Goal: Use online tool/utility: Use online tool/utility

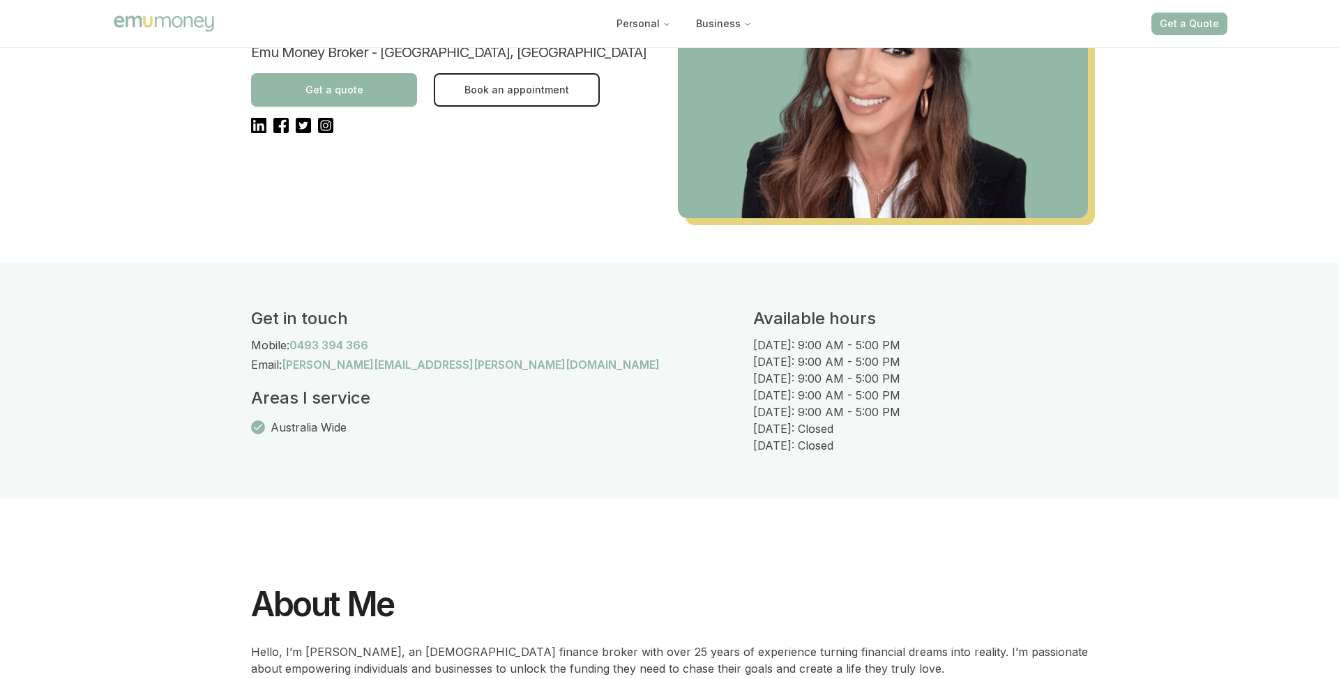
scroll to position [14, 0]
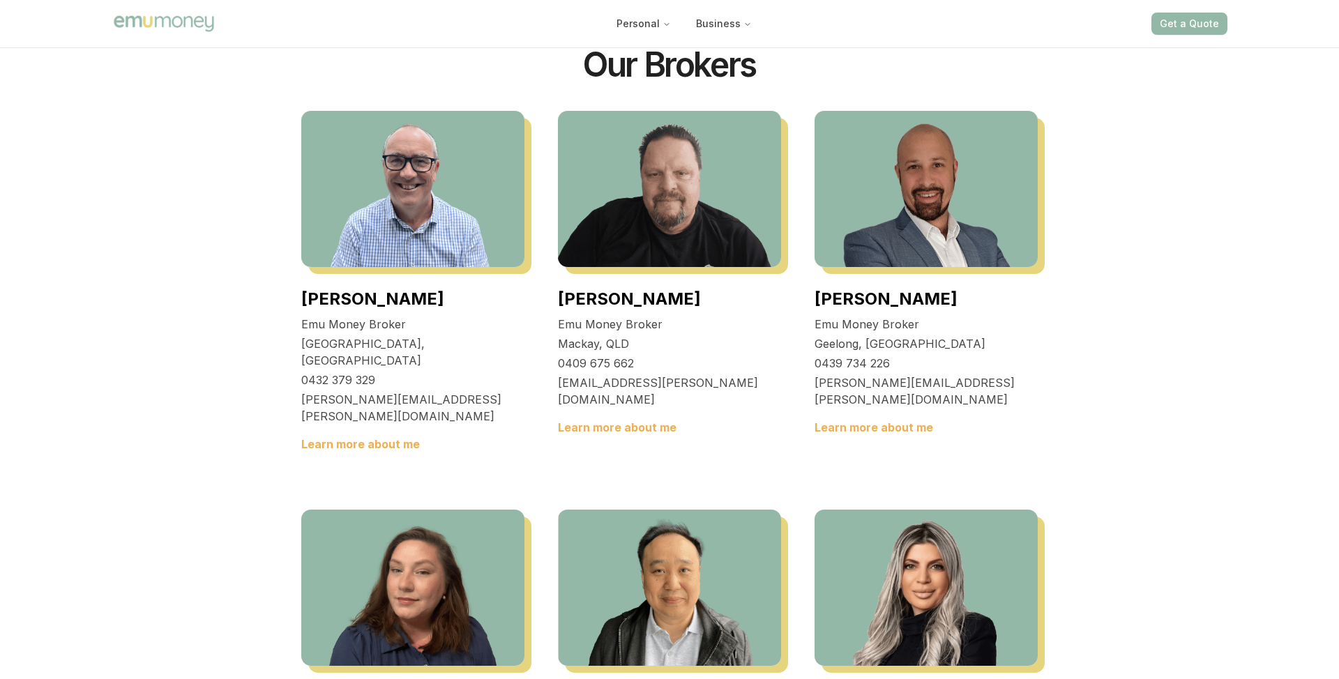
scroll to position [1291, 0]
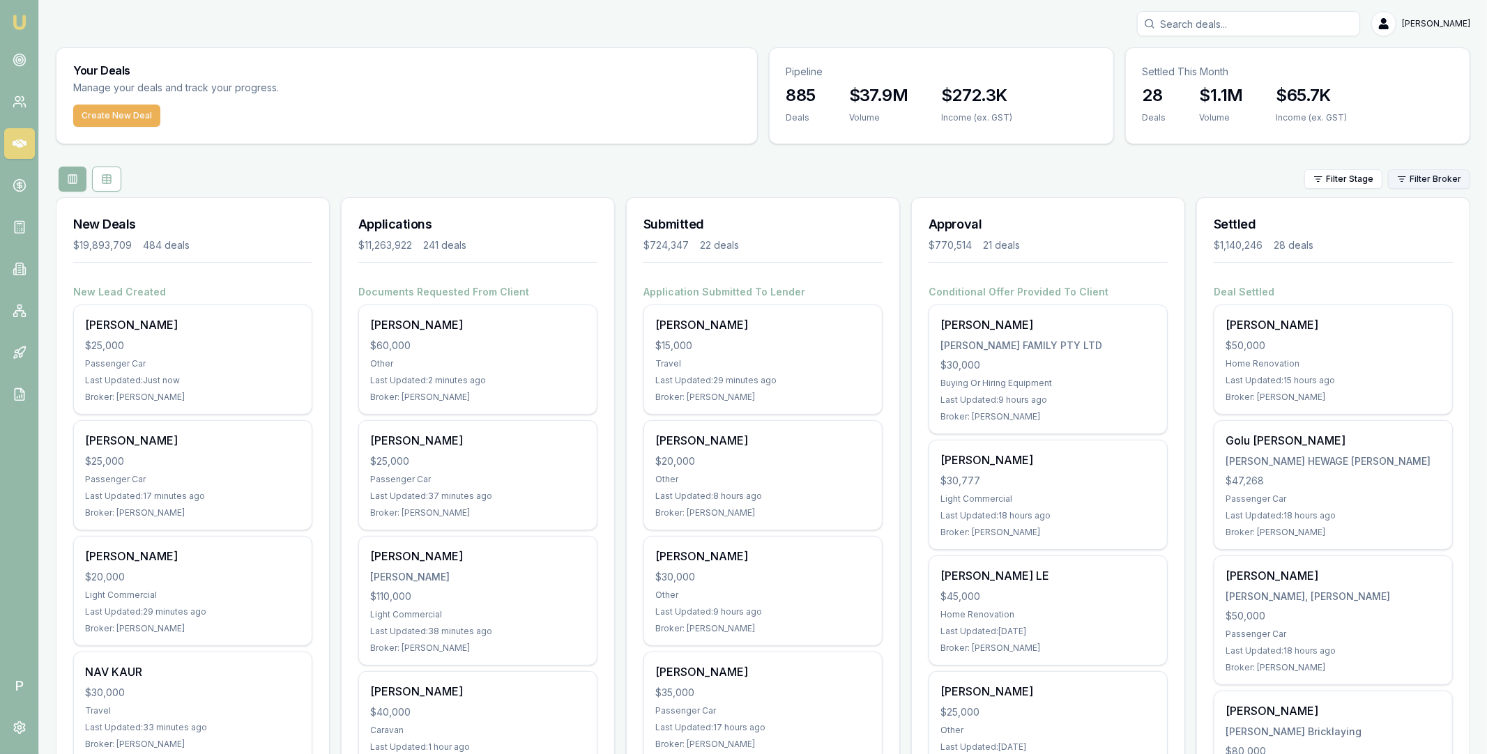
click at [1437, 185] on html "Emu Broker P Matt Leeburn Toggle Menu Your Deals Manage your deals and track yo…" at bounding box center [743, 377] width 1487 height 754
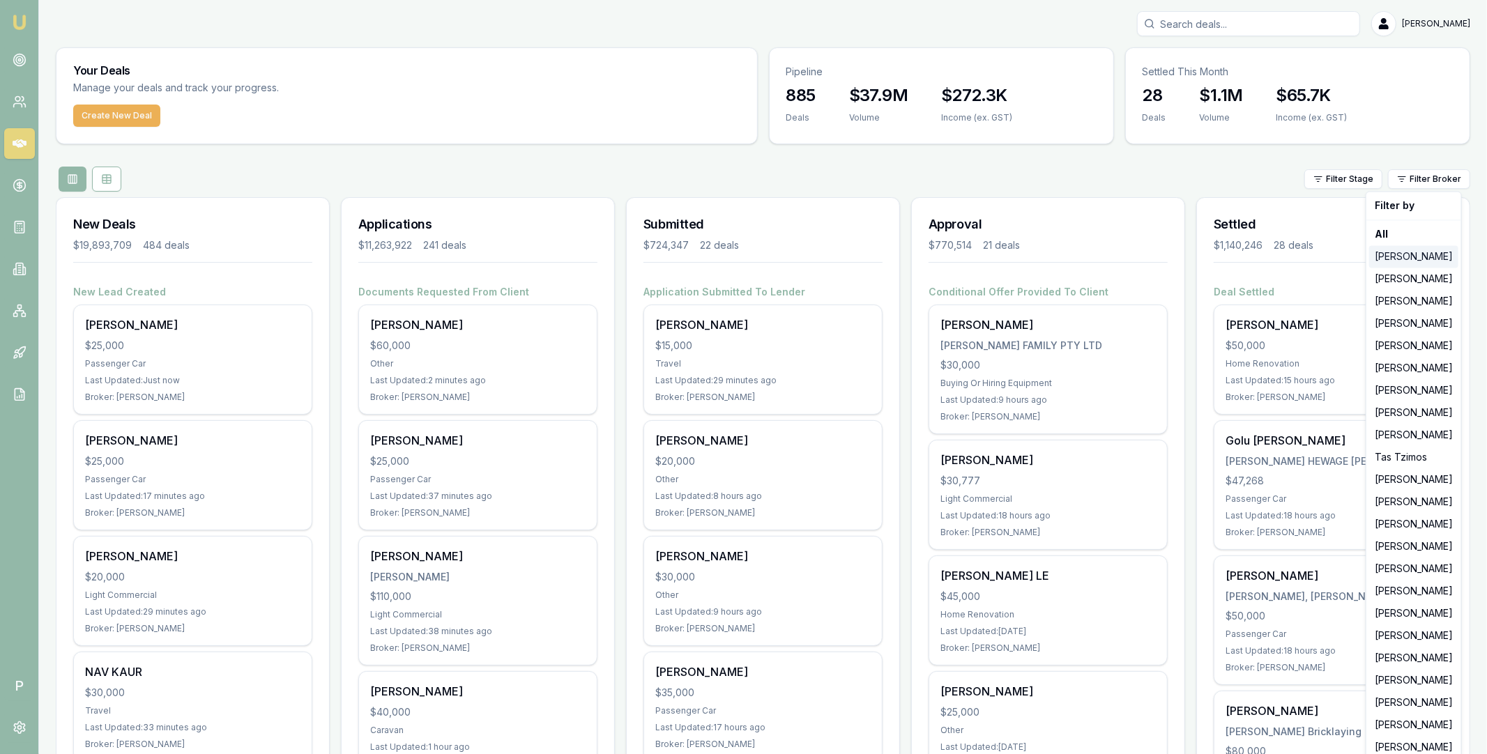
click at [1425, 256] on div "[PERSON_NAME]" at bounding box center [1413, 256] width 89 height 22
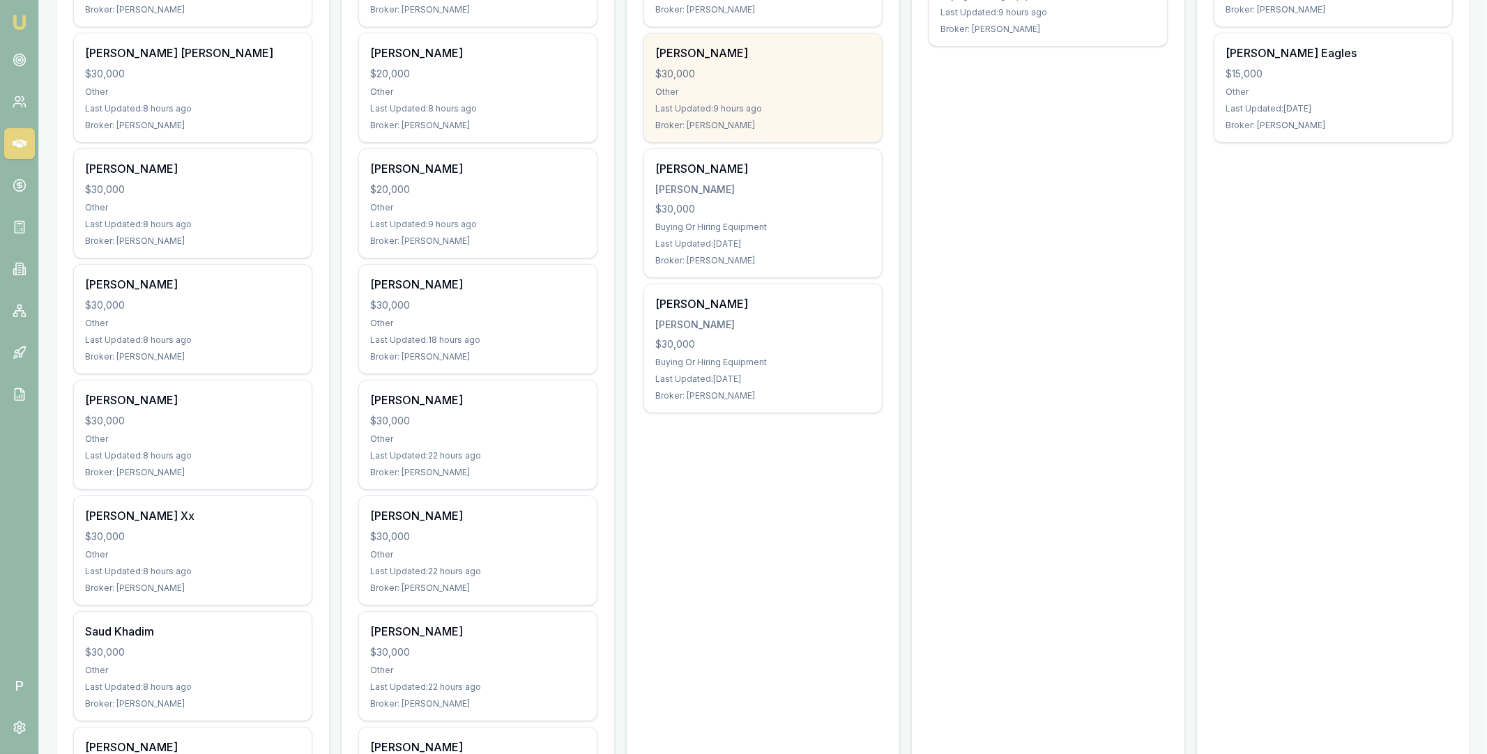
scroll to position [393, 0]
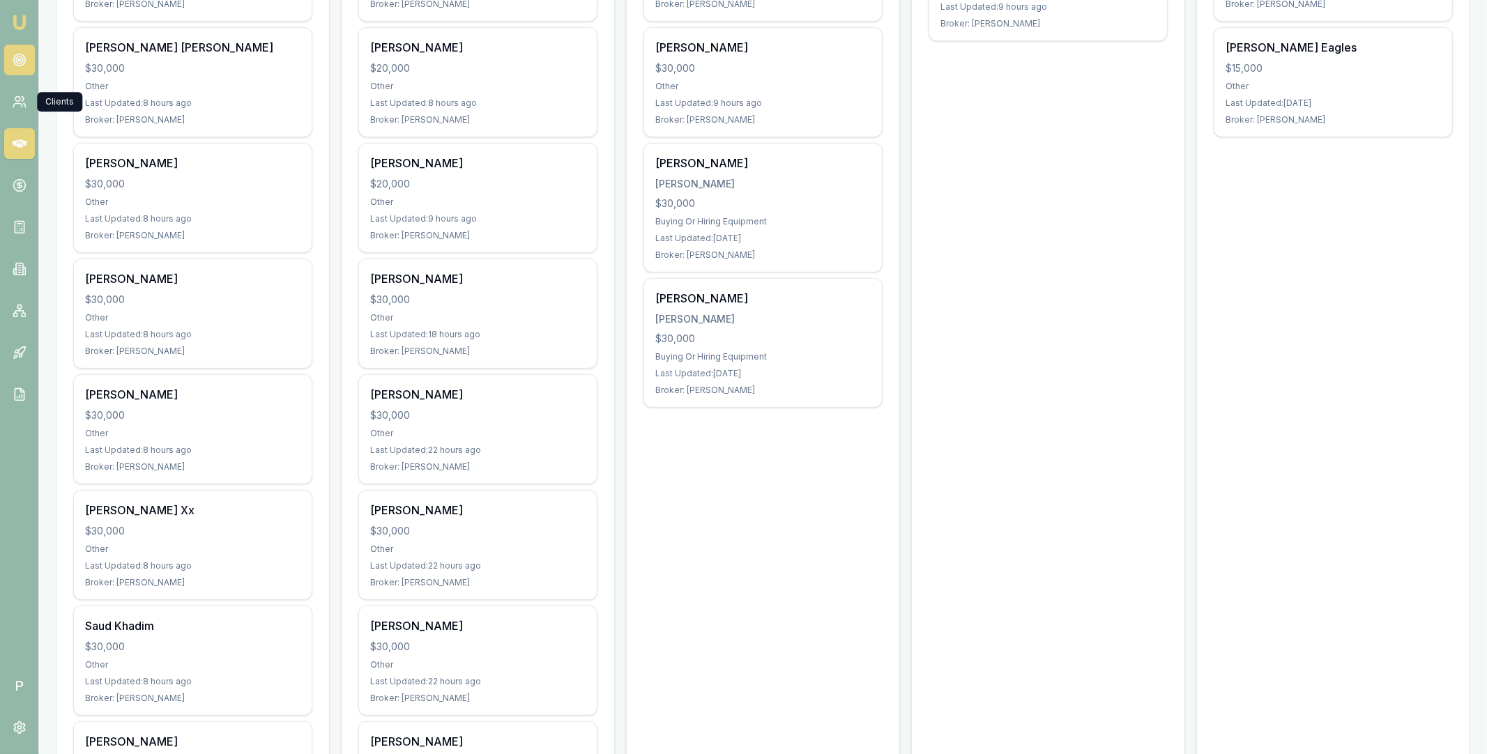
click at [17, 75] on link at bounding box center [19, 60] width 31 height 31
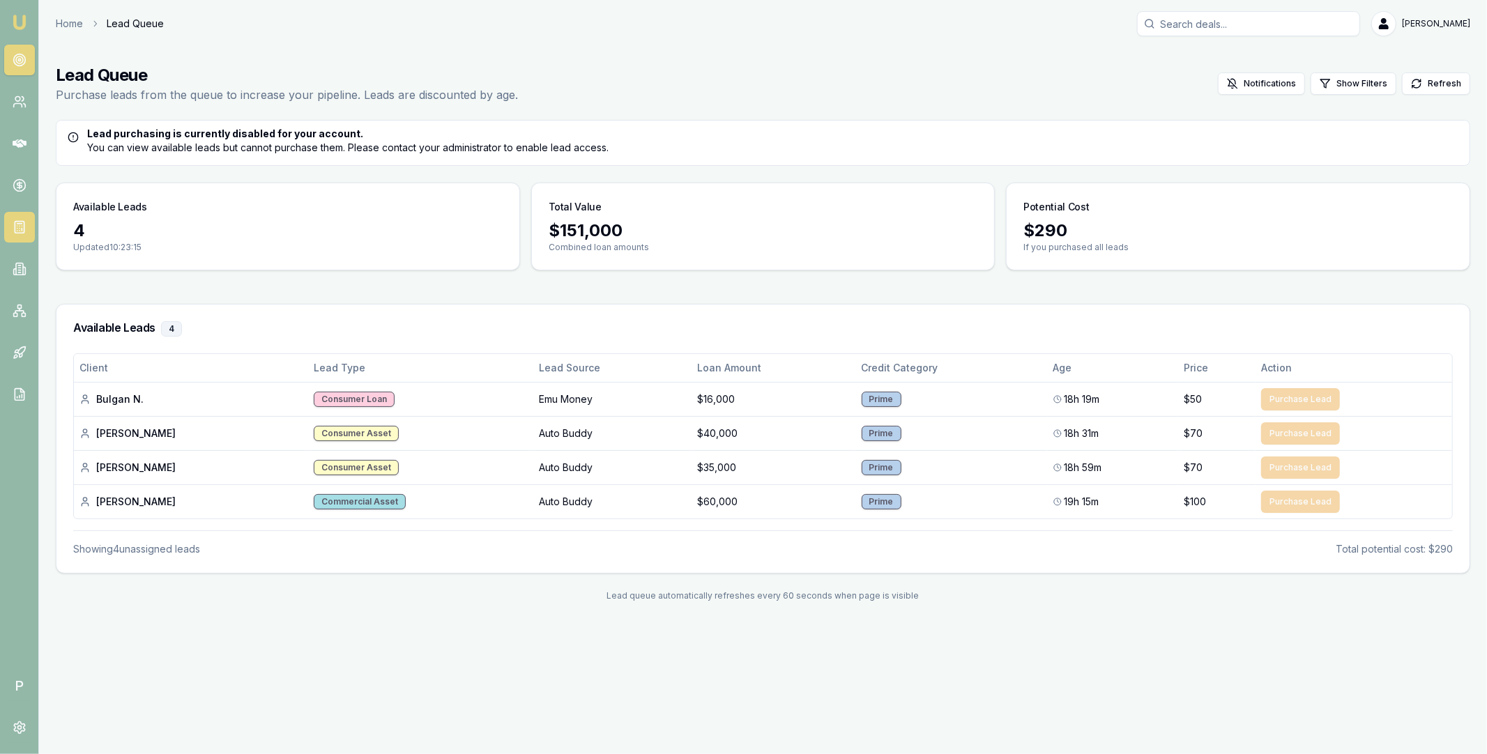
click at [20, 222] on rect at bounding box center [19, 228] width 9 height 12
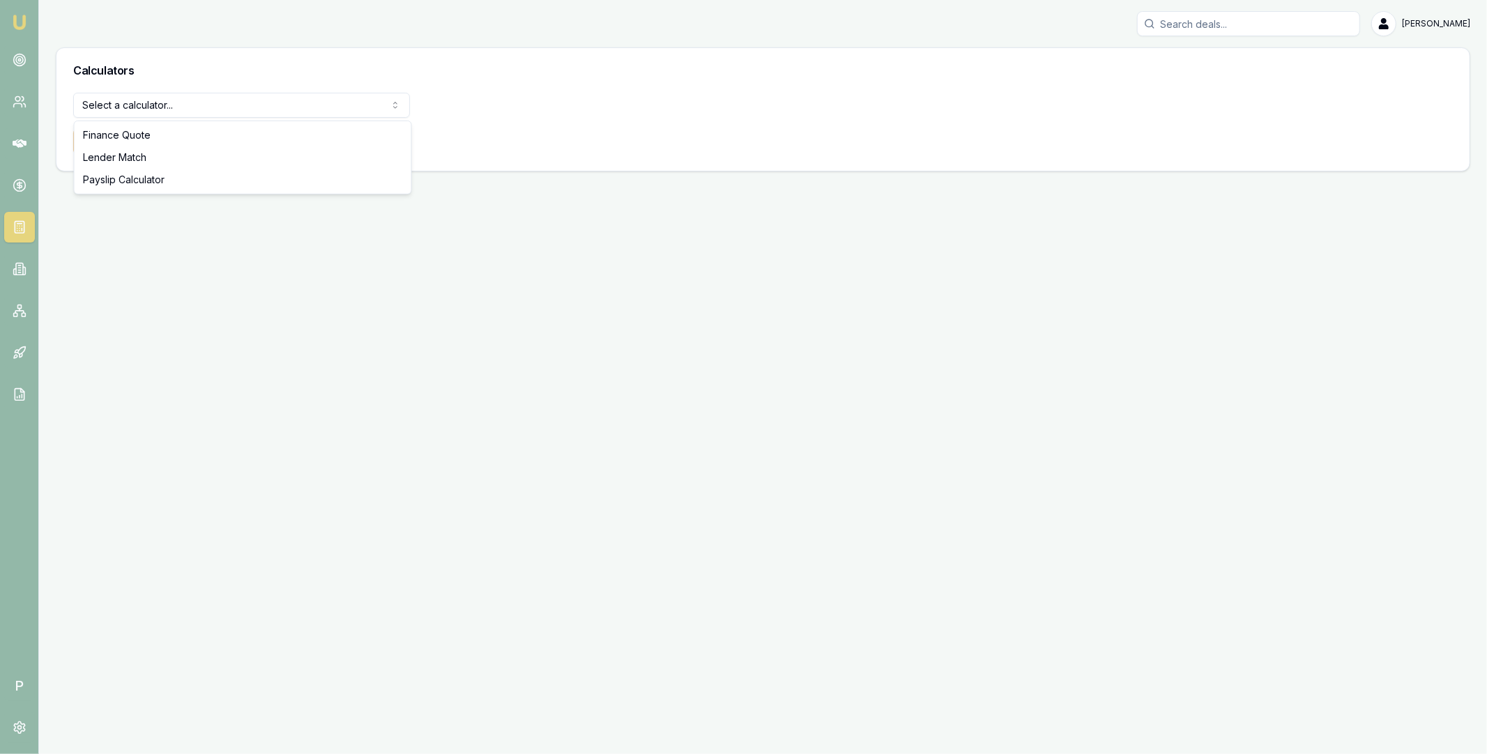
click at [165, 109] on html "Emu Broker P Matt Leeburn Toggle Menu Calculators Select a calculator... Financ…" at bounding box center [743, 377] width 1487 height 754
click at [144, 143] on button "View Calculator" at bounding box center [123, 141] width 100 height 25
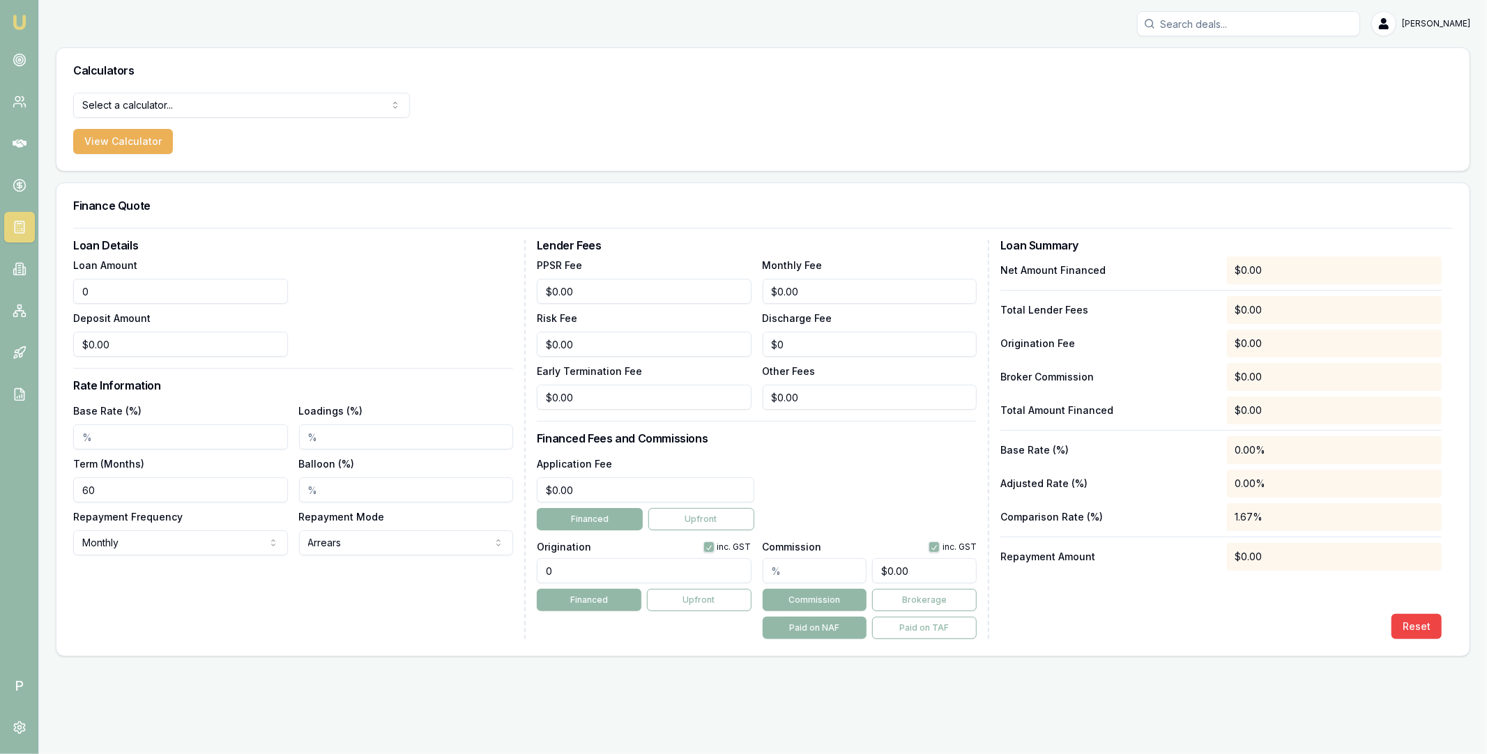
click at [227, 294] on input "0" at bounding box center [180, 291] width 215 height 25
type input "2"
type input "$40,000.00"
click at [402, 336] on div "Loan Amount $40,000.00 Deposit Amount $0.00" at bounding box center [293, 307] width 440 height 100
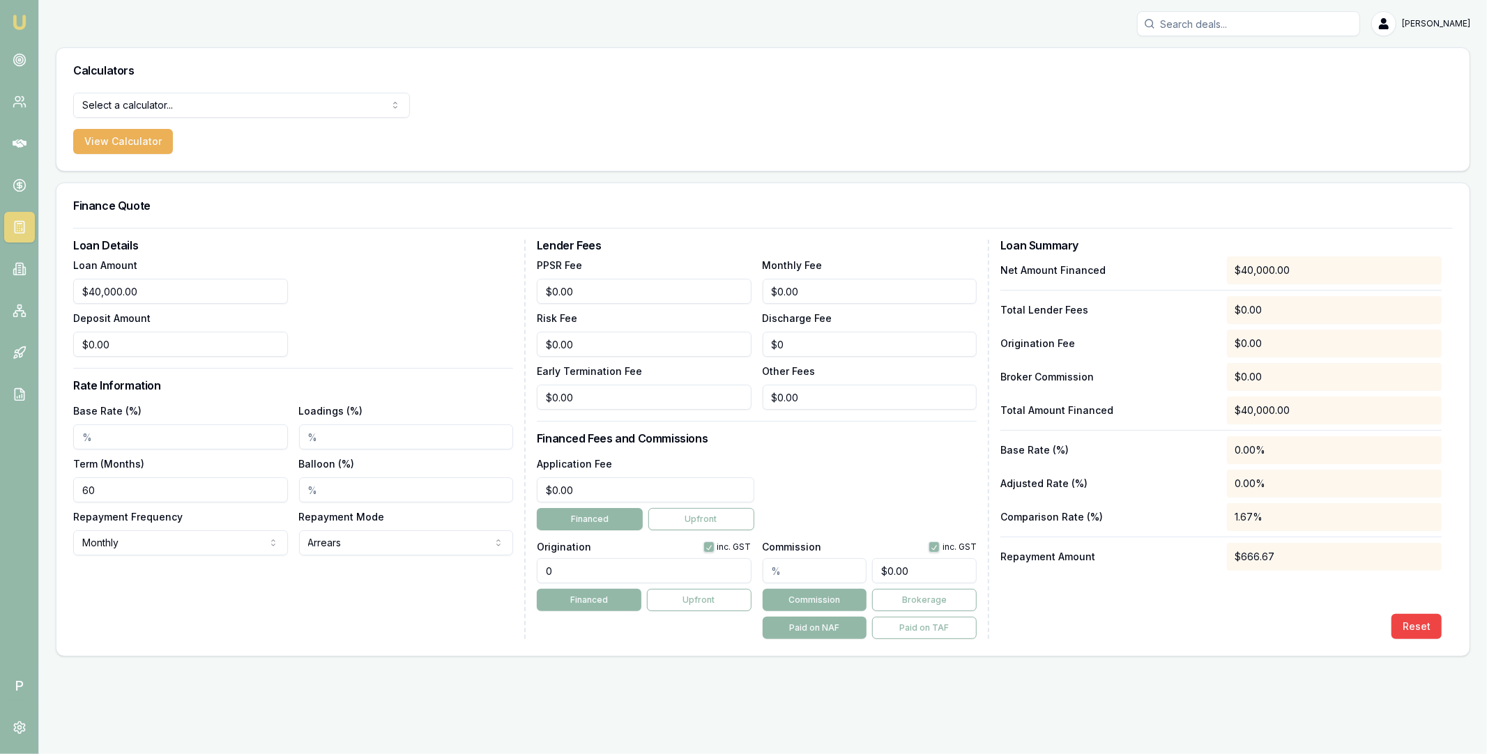
click at [187, 436] on input "Base Rate (%)" at bounding box center [180, 437] width 215 height 25
type input "8"
type input "9.40%"
click at [265, 394] on div "Loan Details Loan Amount $40,000.00 Deposit Amount $0.00 Rate Information Base …" at bounding box center [299, 440] width 452 height 400
click at [252, 491] on input "60" at bounding box center [180, 490] width 215 height 25
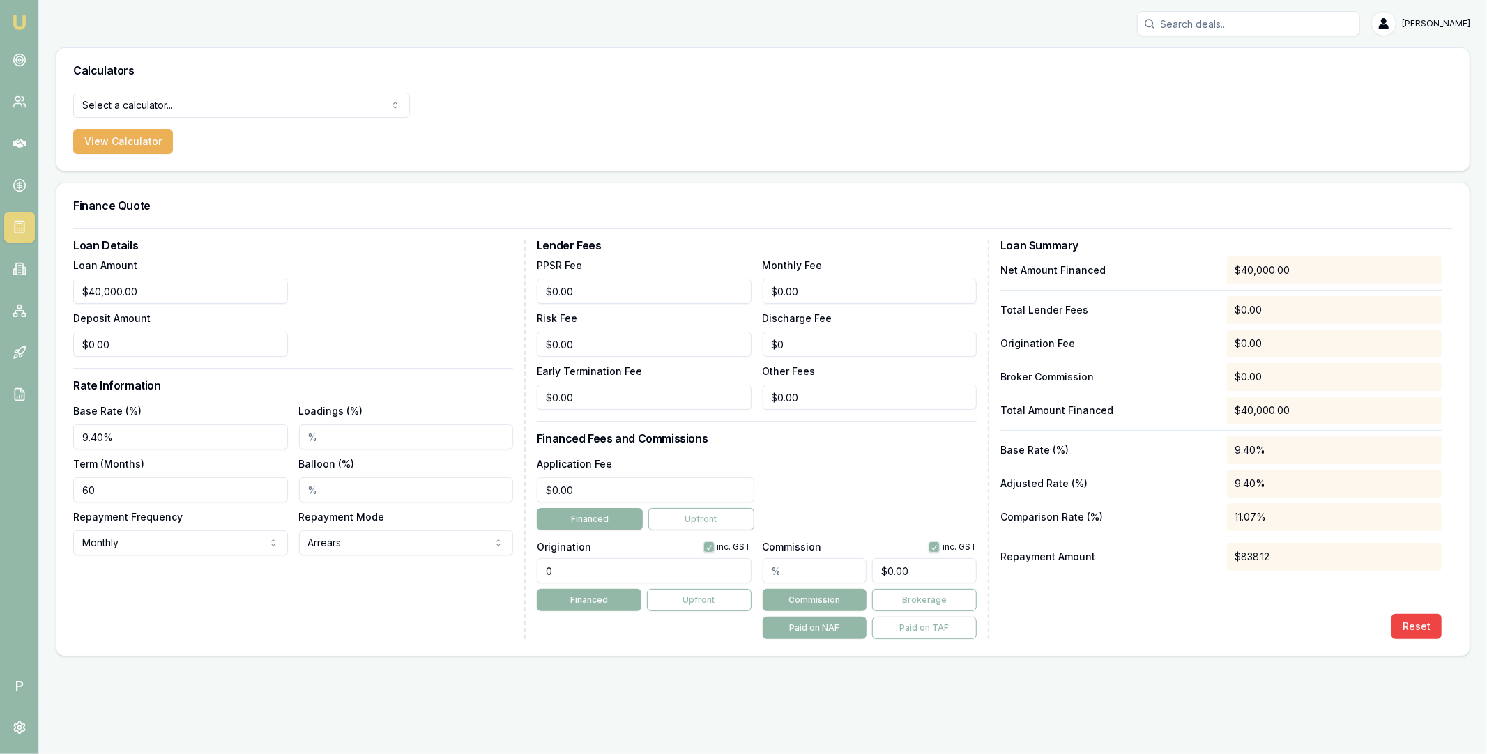
click at [252, 491] on input "60" at bounding box center [180, 490] width 215 height 25
click at [196, 493] on input "60" at bounding box center [180, 490] width 215 height 25
drag, startPoint x: 107, startPoint y: 491, endPoint x: 78, endPoint y: 489, distance: 29.3
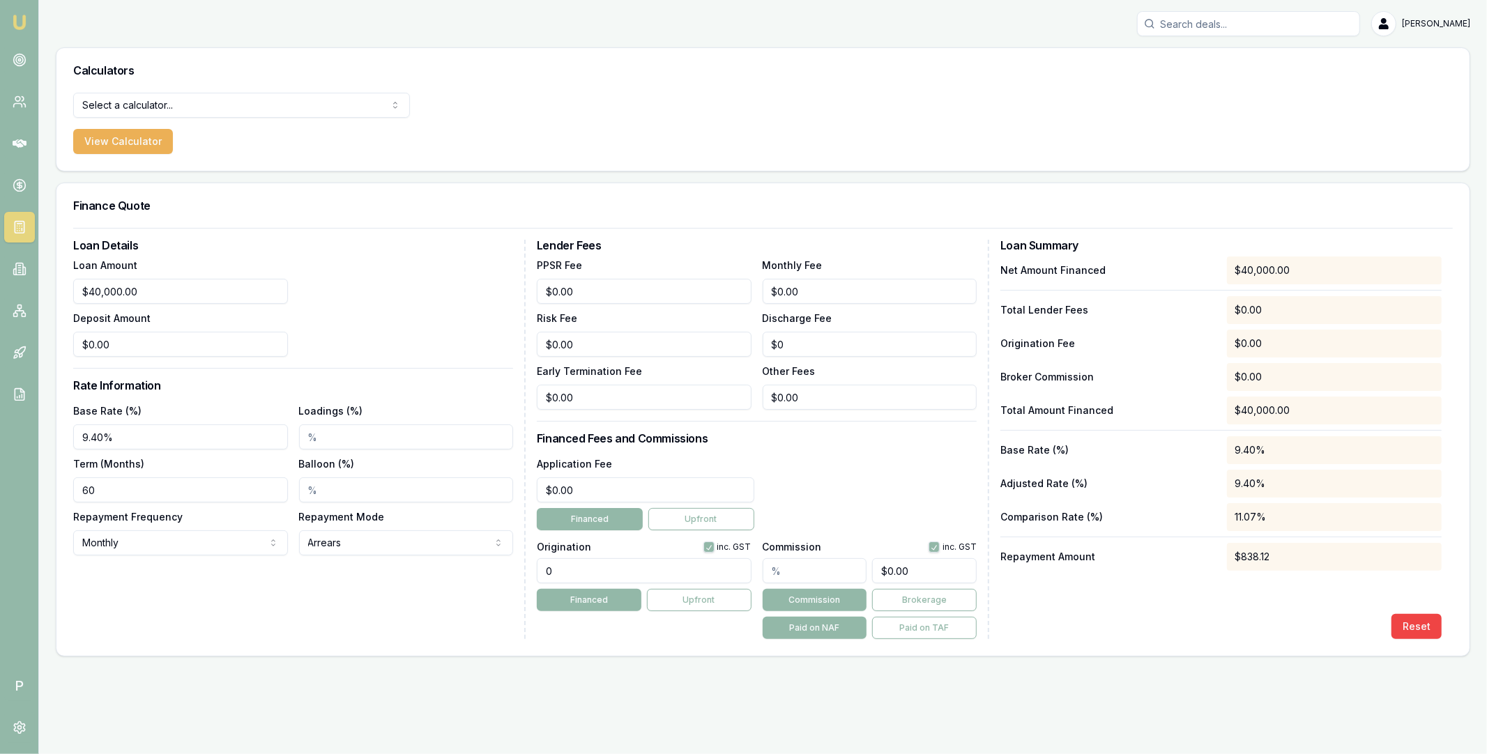
click at [78, 489] on input "60" at bounding box center [180, 490] width 215 height 25
type input "84"
click at [151, 600] on div "Loan Details Loan Amount $40,000.00 Deposit Amount $0.00 Rate Information Base …" at bounding box center [299, 440] width 452 height 400
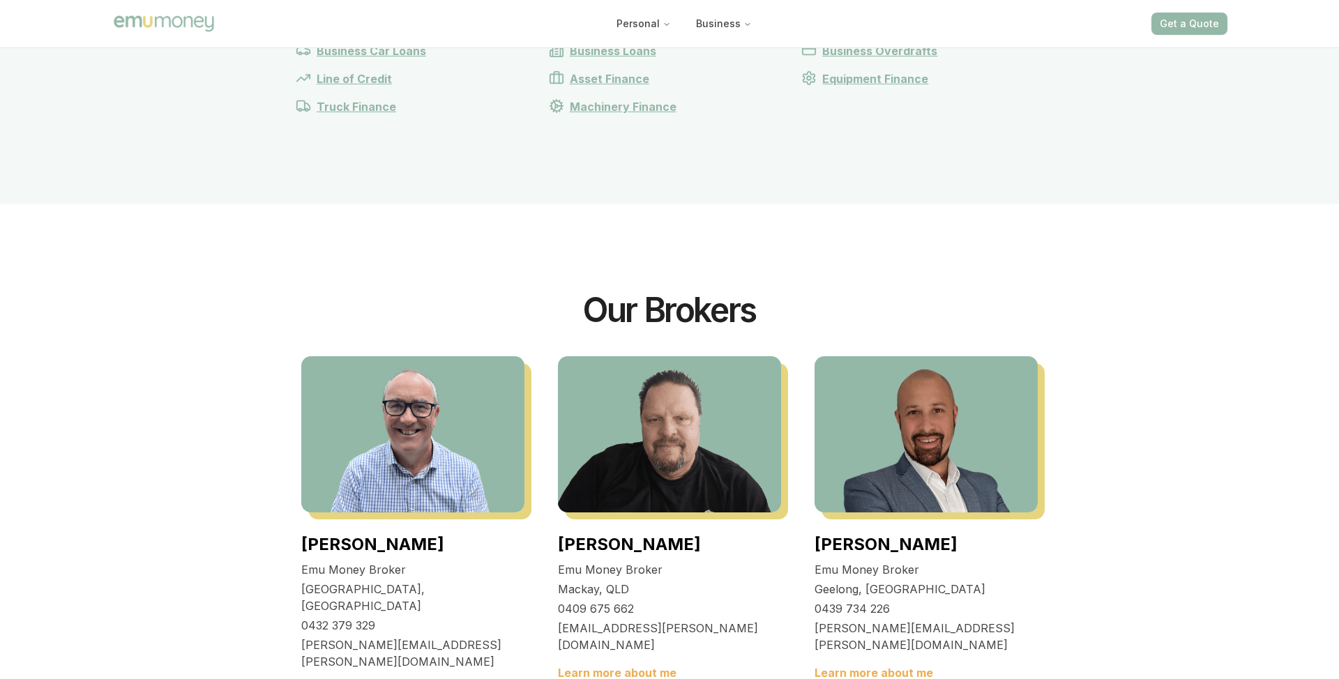
scroll to position [916, 0]
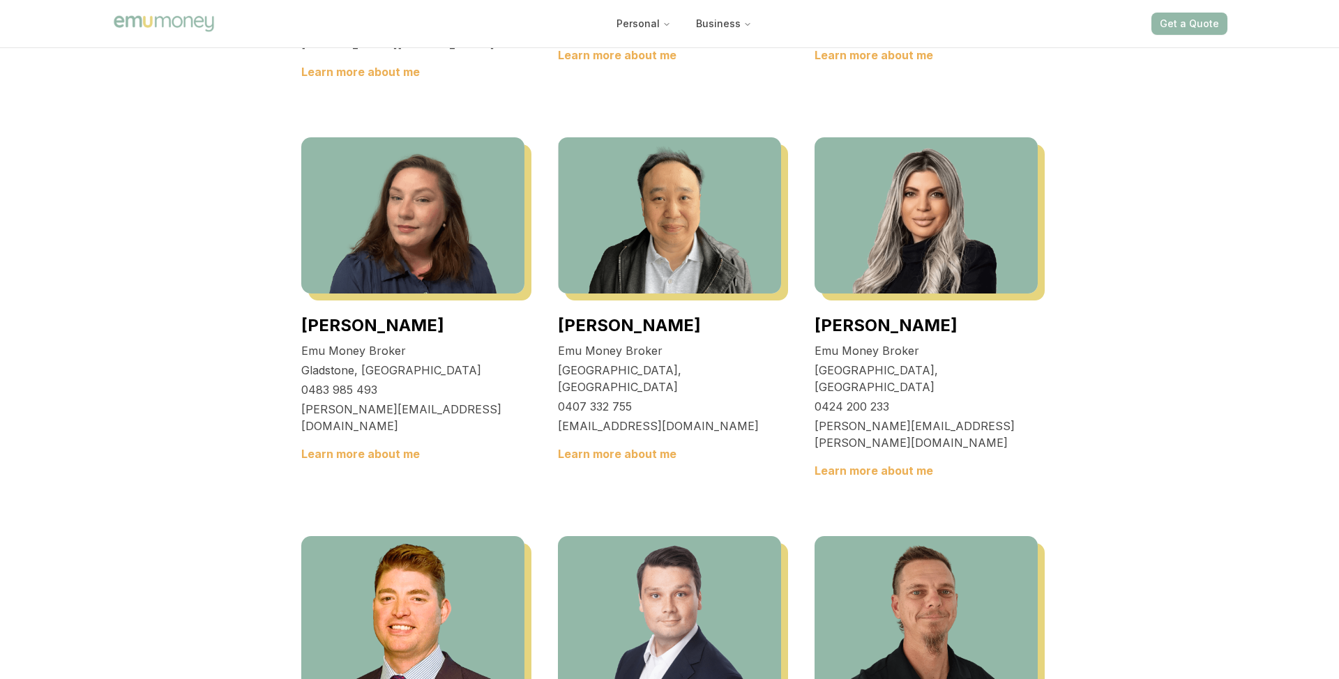
scroll to position [1390, 0]
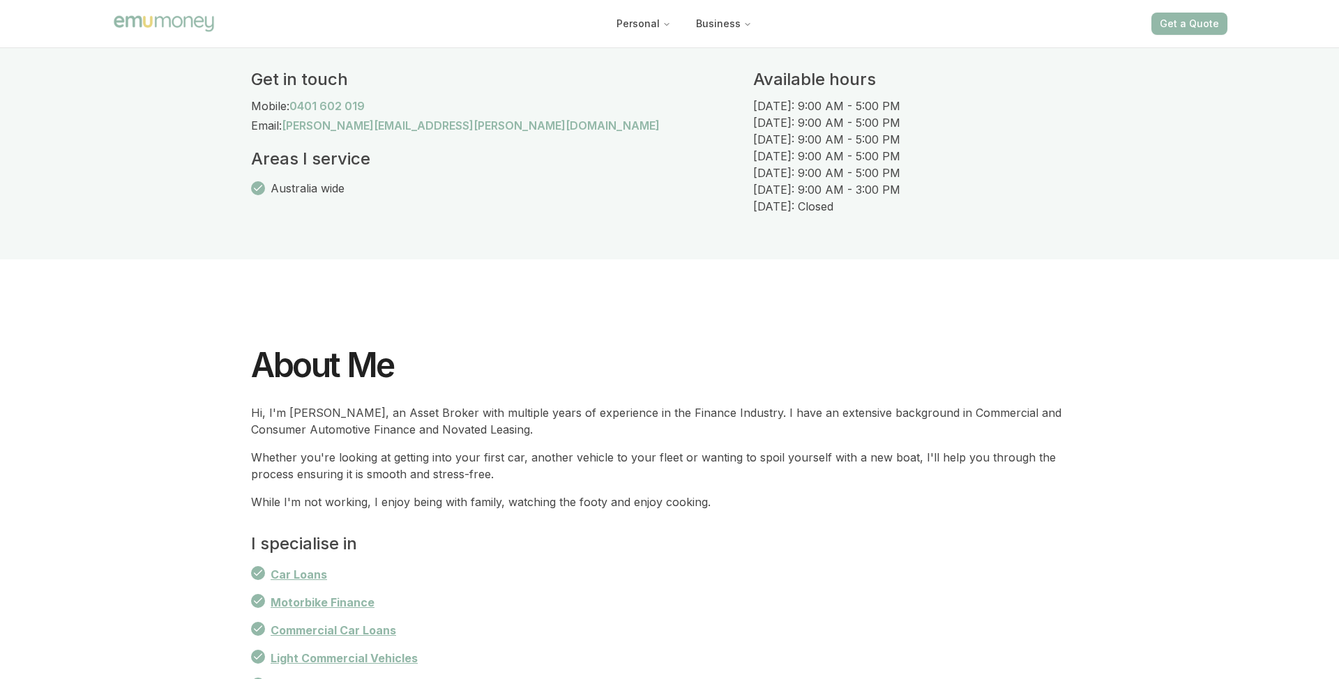
scroll to position [667, 0]
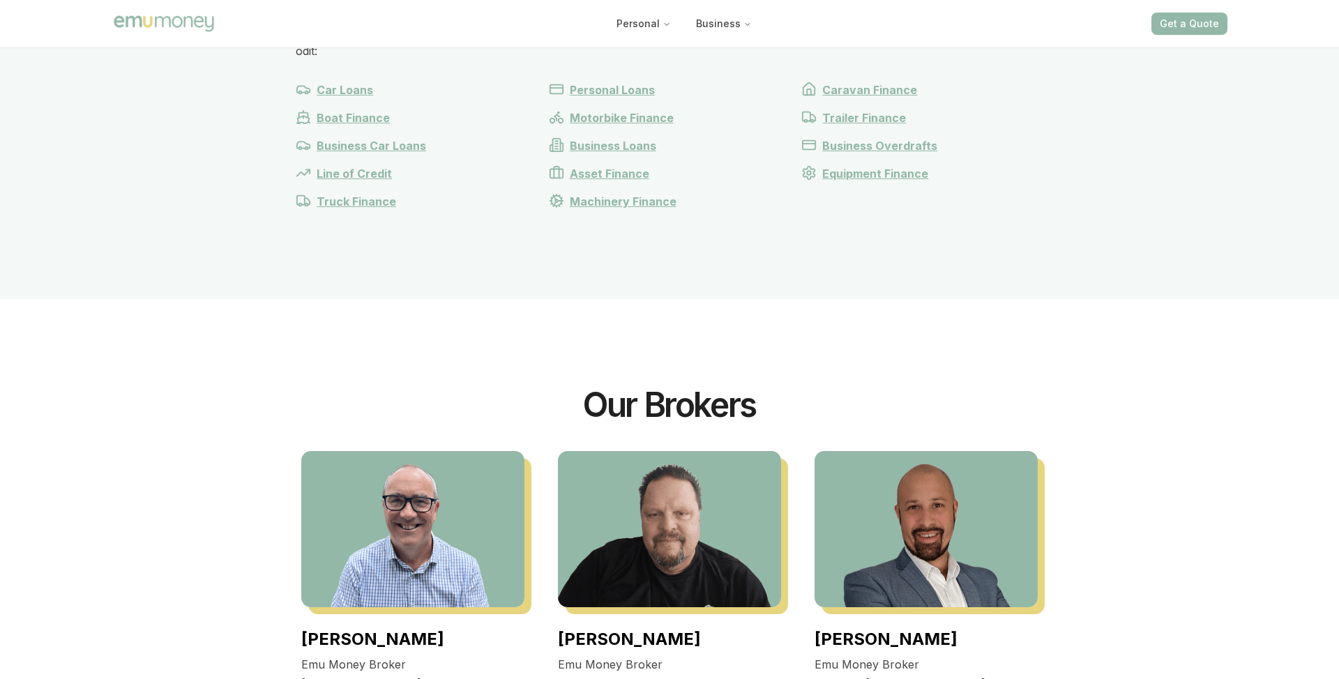
scroll to position [837, 0]
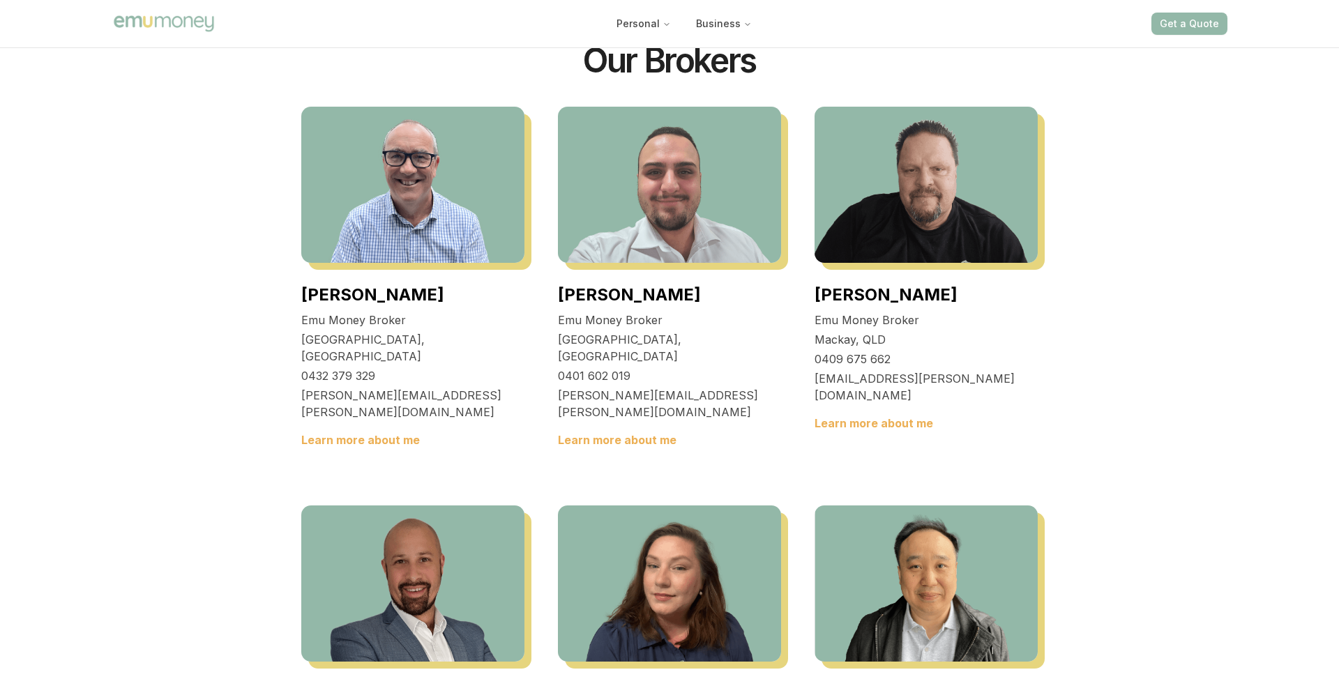
scroll to position [1331, 0]
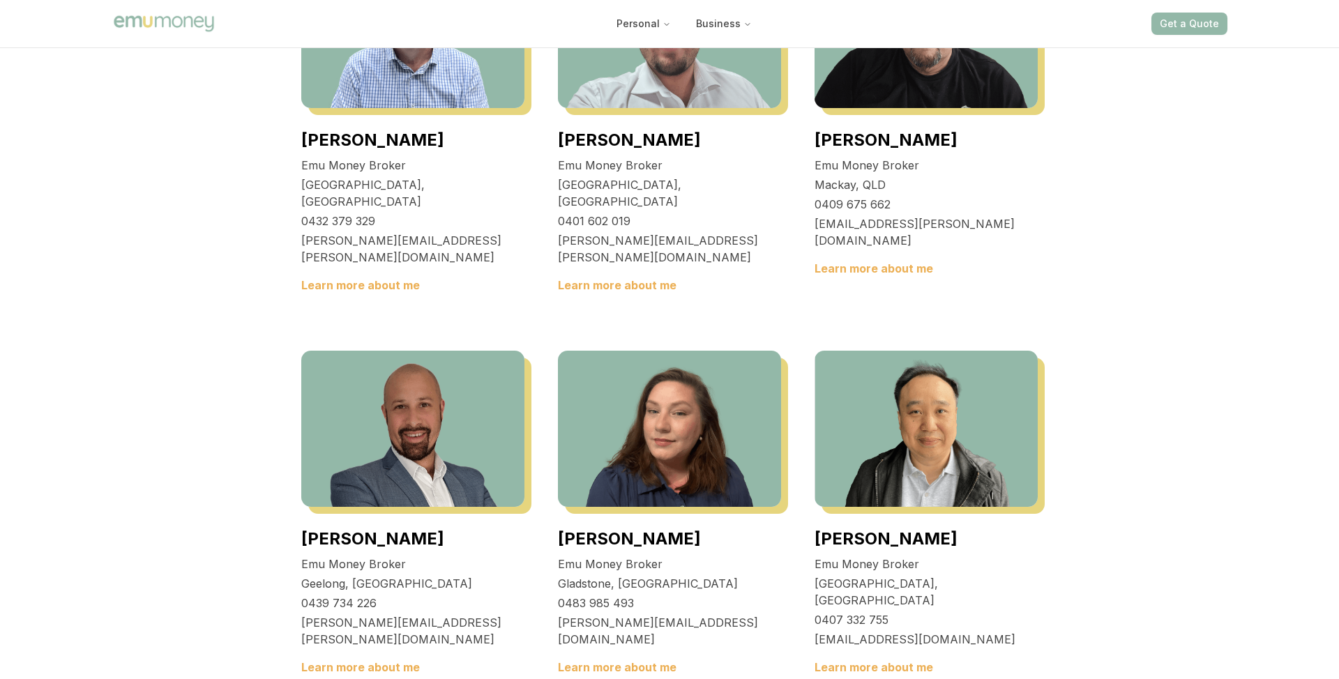
click at [623, 278] on link "Learn more about me" at bounding box center [617, 285] width 119 height 14
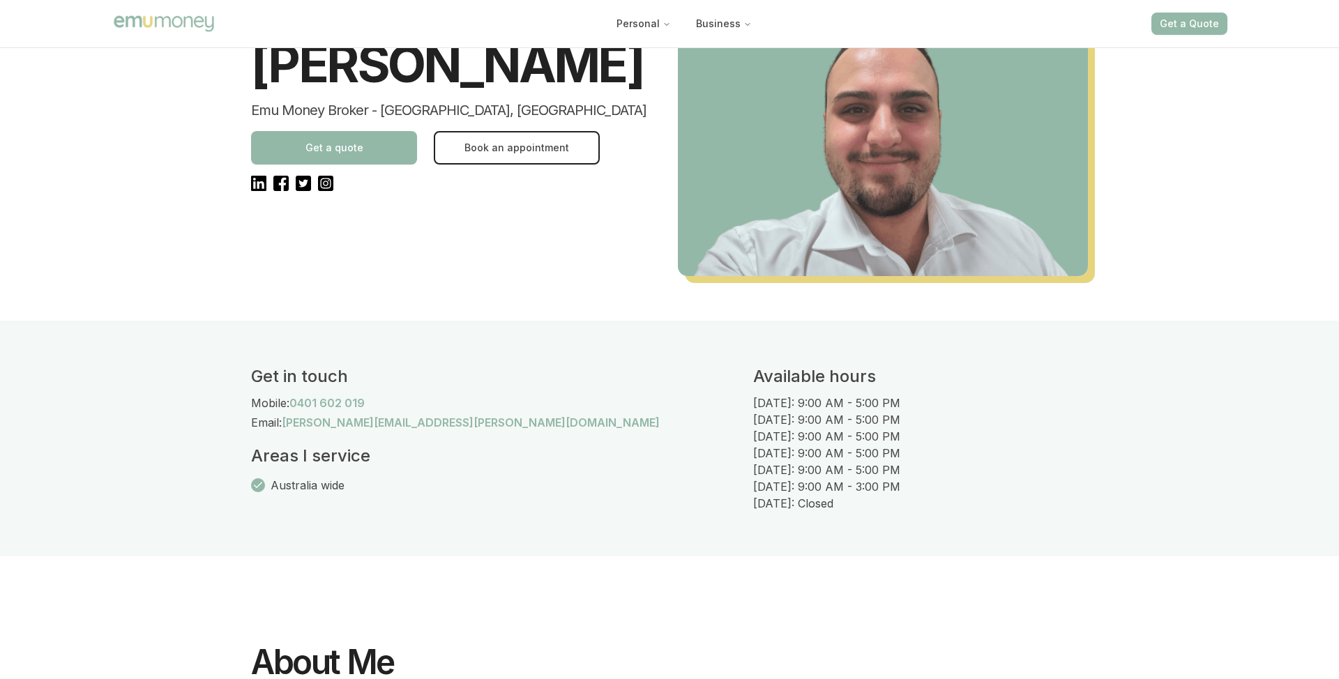
scroll to position [43, 0]
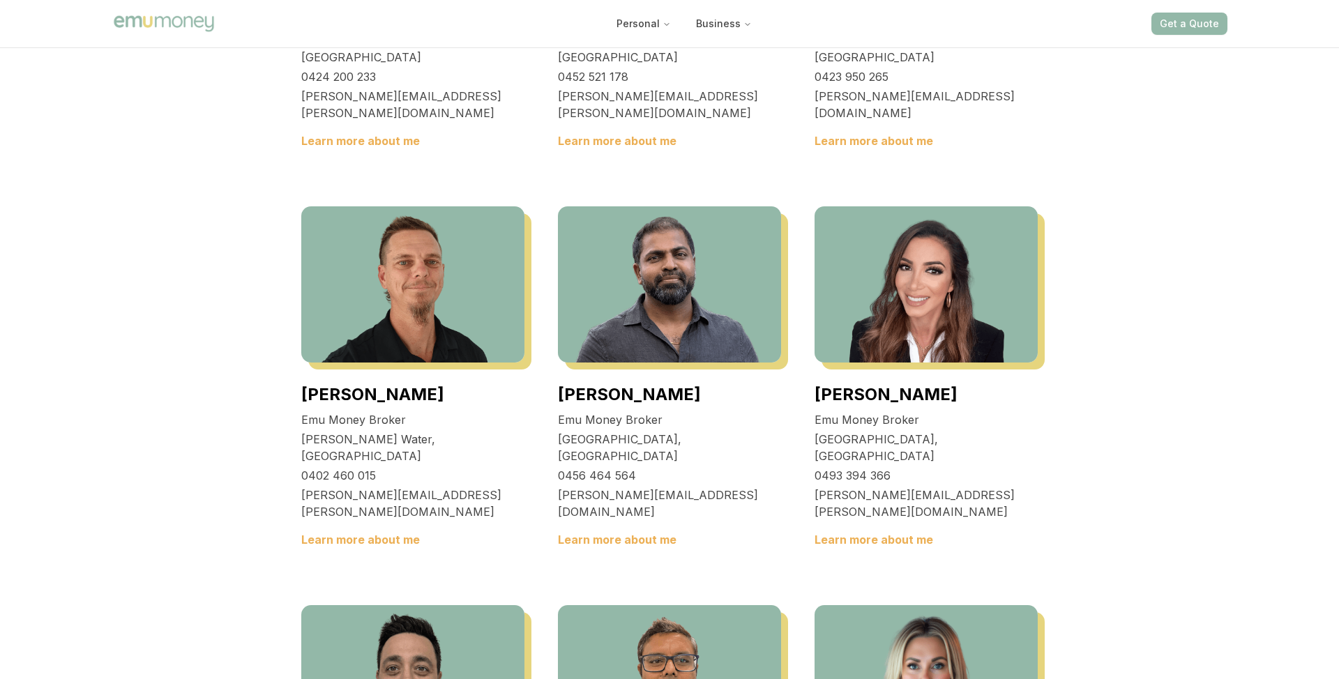
scroll to position [2433, 0]
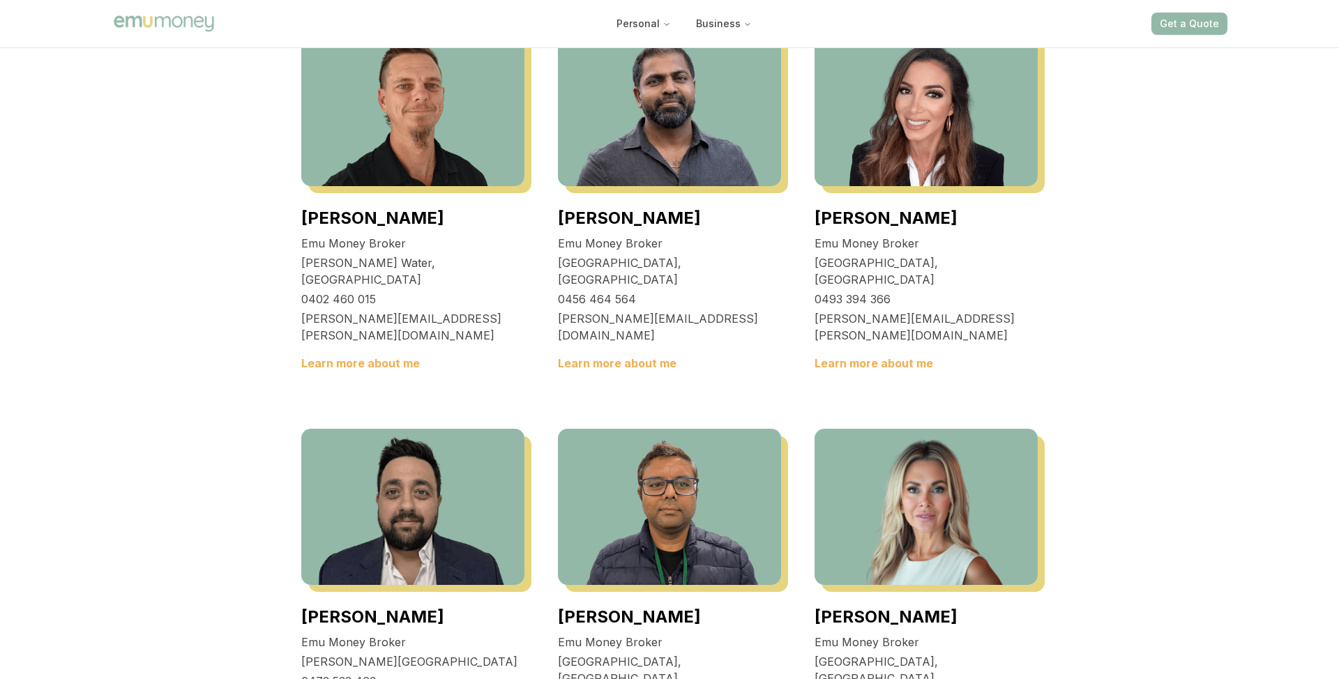
click at [363, 607] on link "[PERSON_NAME]" at bounding box center [372, 617] width 143 height 20
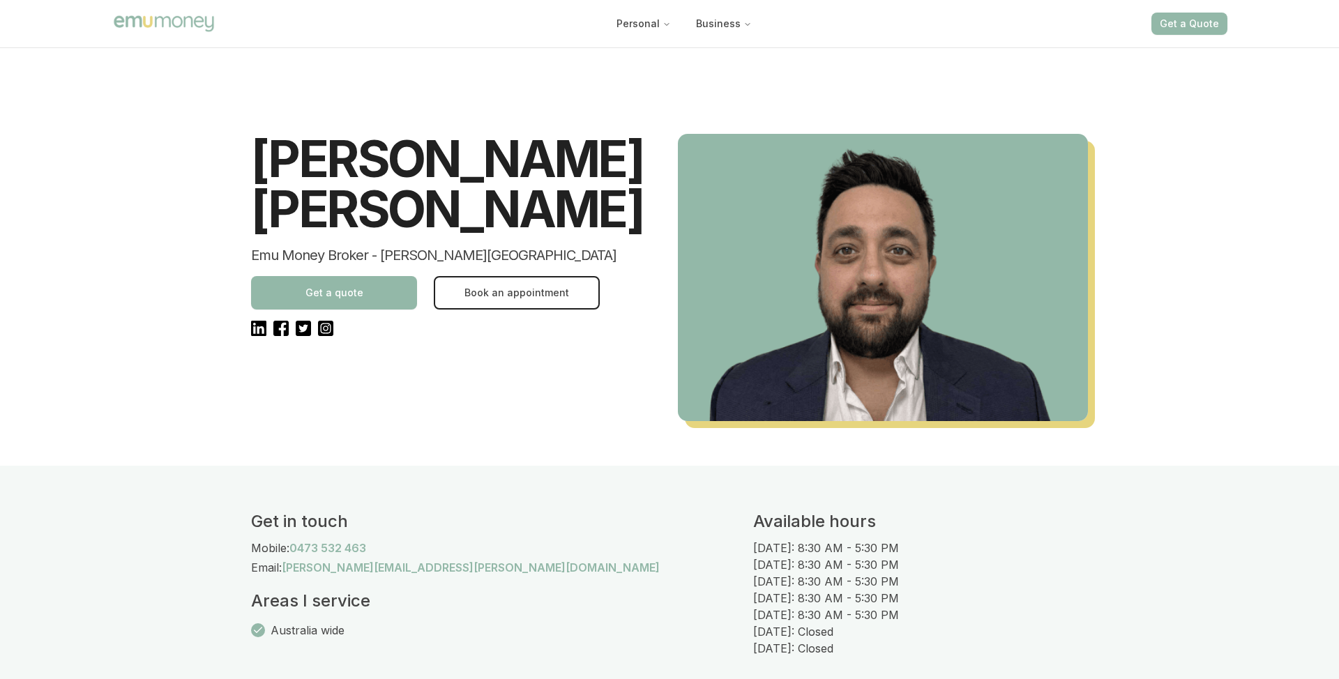
scroll to position [547, 0]
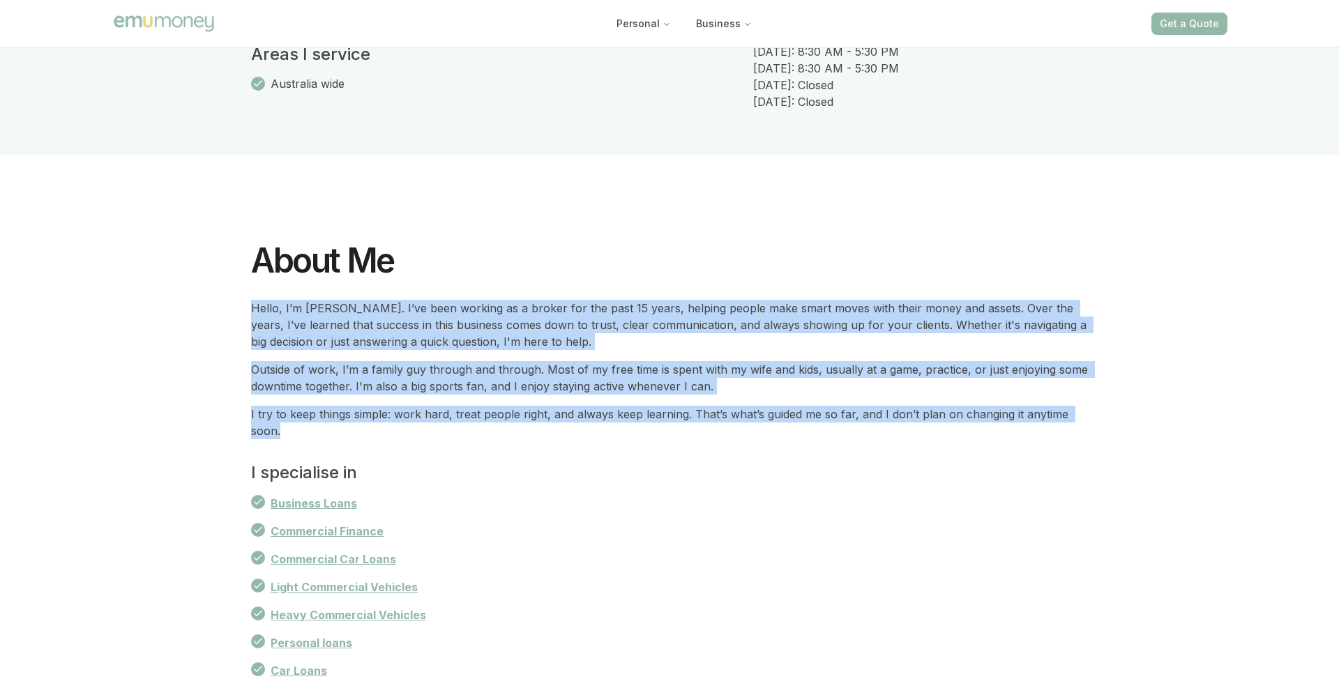
drag, startPoint x: 252, startPoint y: 311, endPoint x: 301, endPoint y: 429, distance: 127.8
click at [301, 429] on div "Hello, I’m [PERSON_NAME]. I’ve been working as a broker for the past 15 years, …" at bounding box center [669, 369] width 837 height 139
copy div "Hello, I’m [PERSON_NAME]. I’ve been working as a broker for the past 15 years, …"
